Goal: Find specific page/section: Find specific page/section

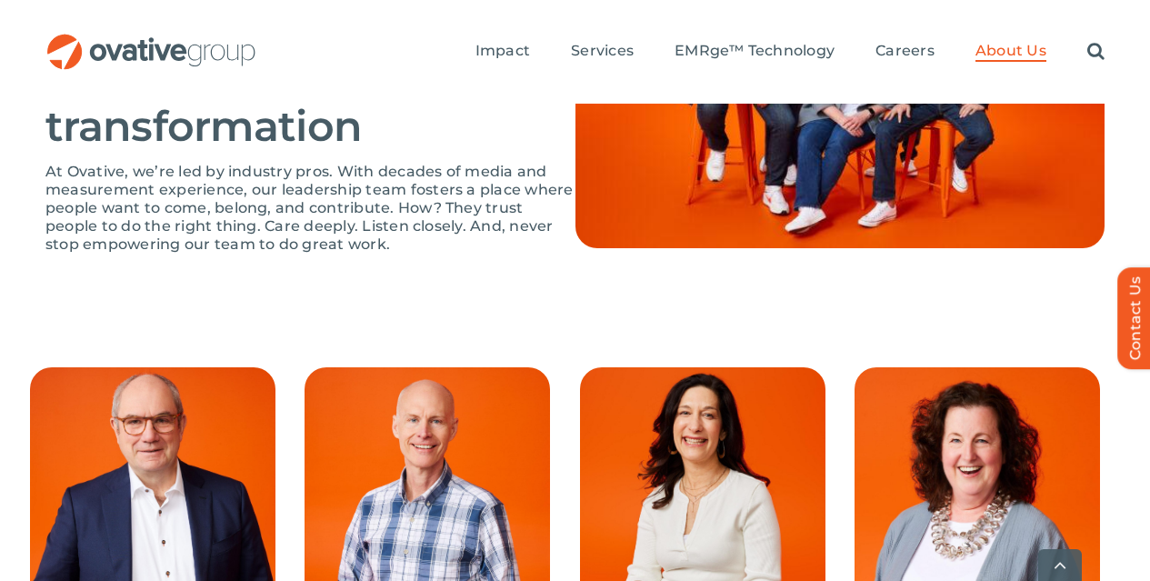
scroll to position [1481, 0]
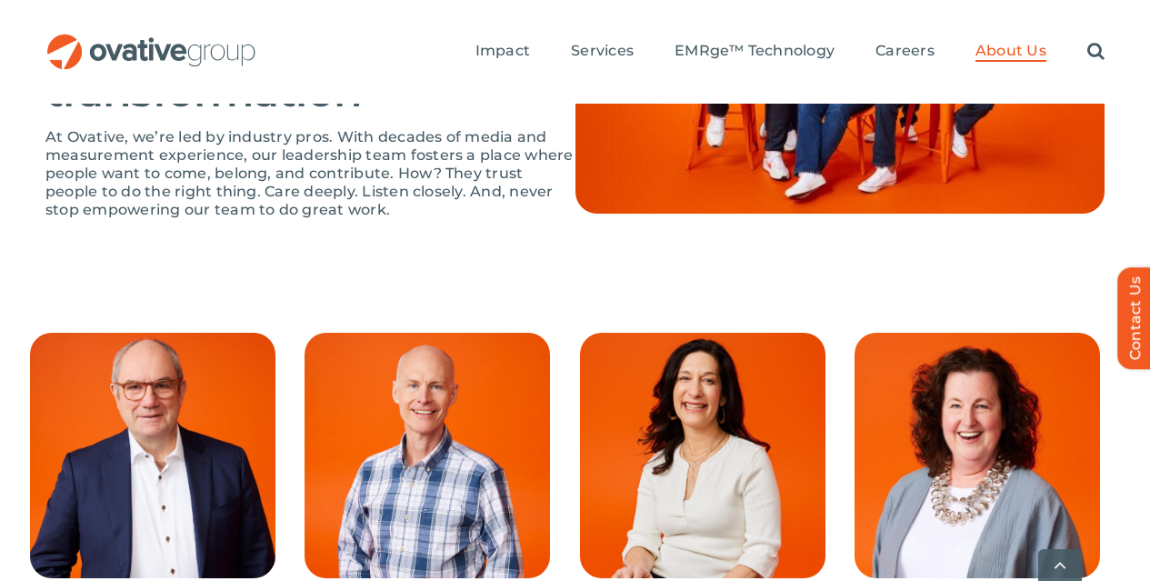
click at [677, 382] on span at bounding box center [713, 496] width 266 height 327
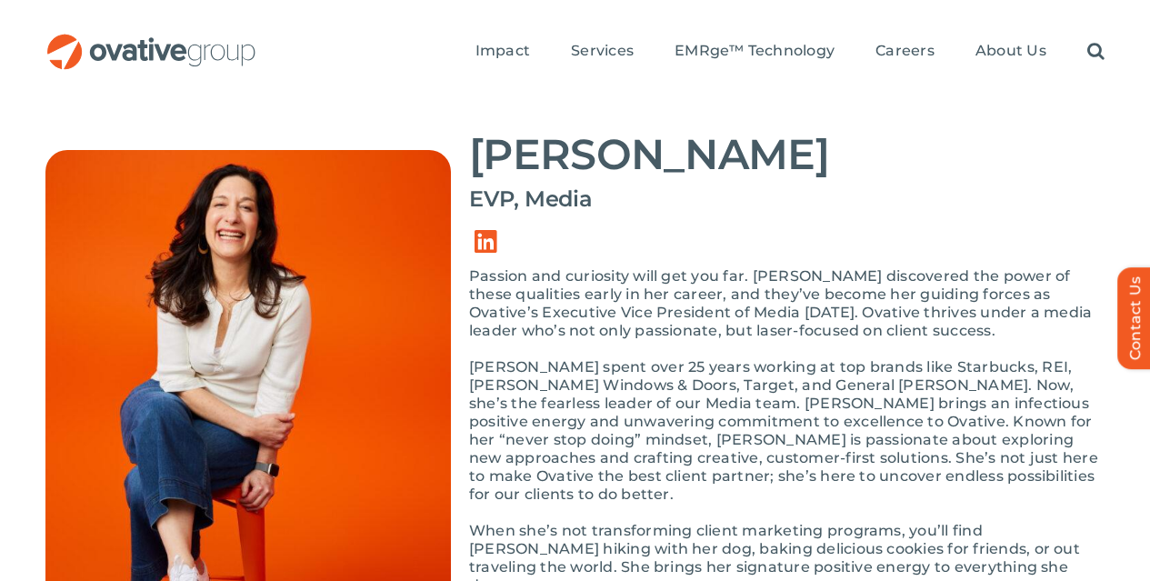
scroll to position [165, 0]
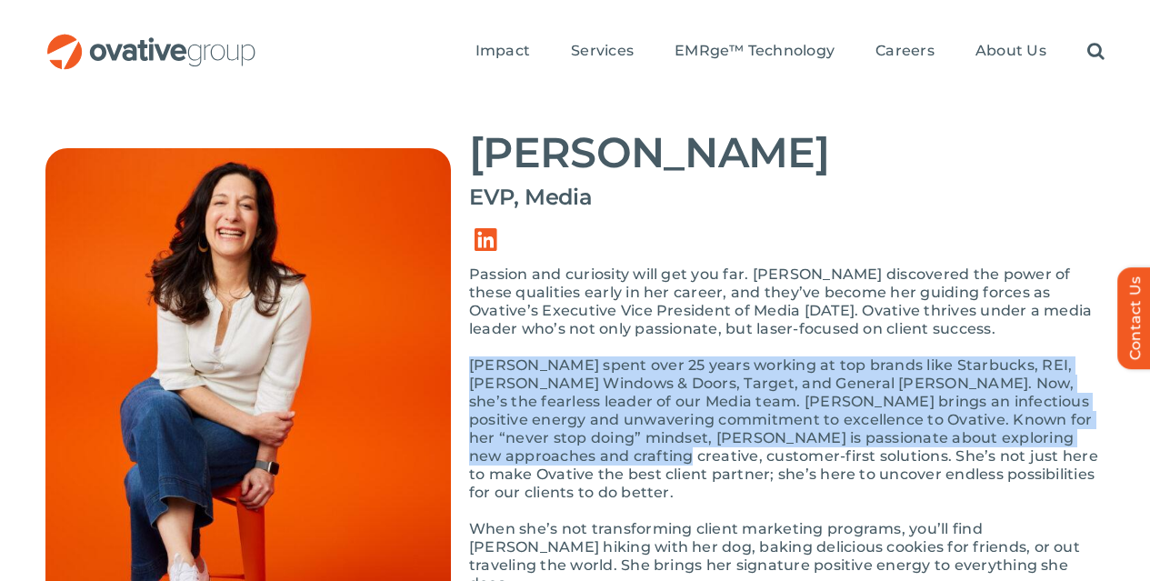
drag, startPoint x: 469, startPoint y: 296, endPoint x: 545, endPoint y: 397, distance: 126.8
click at [545, 397] on p "Annie spent over 25 years working at top brands like Starbucks, REI, Andersen W…" at bounding box center [787, 428] width 636 height 145
copy p "Annie spent over 25 years working at top brands like Starbucks, REI, Andersen W…"
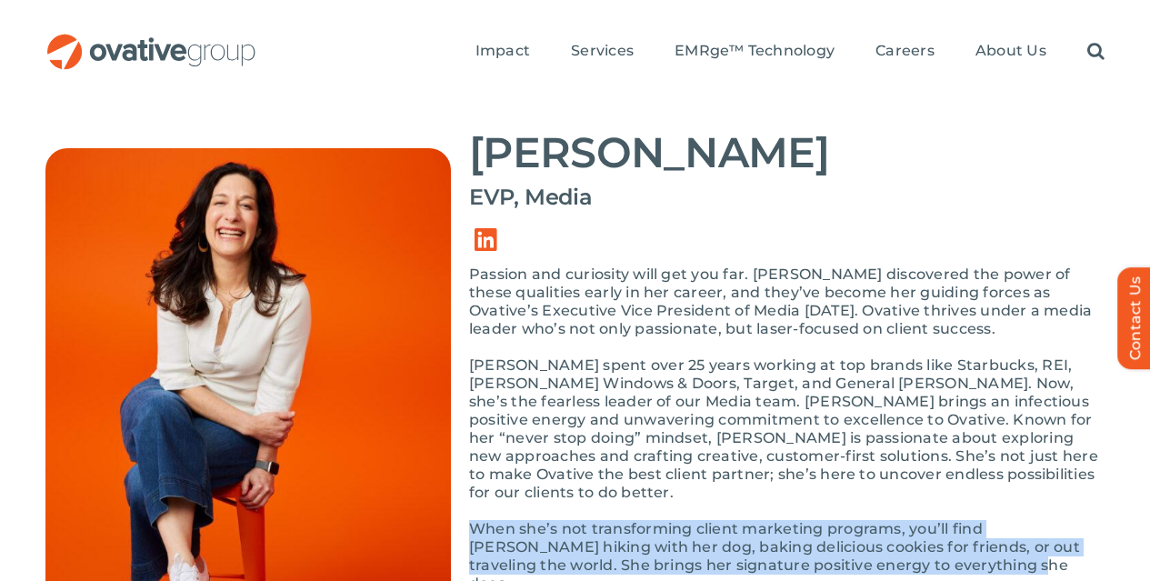
drag, startPoint x: 468, startPoint y: 441, endPoint x: 854, endPoint y: 489, distance: 388.6
click at [854, 489] on div "Passion and curiosity will get you far. Annie discovered the power of these qua…" at bounding box center [787, 439] width 636 height 346
copy p "When she’s not transforming client marketing programs, you’ll find Annie hiking…"
